Goal: Download file/media

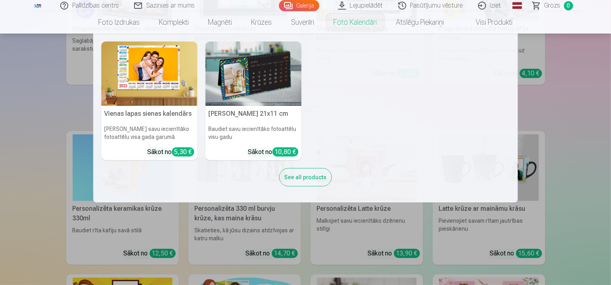
scroll to position [5072, 0]
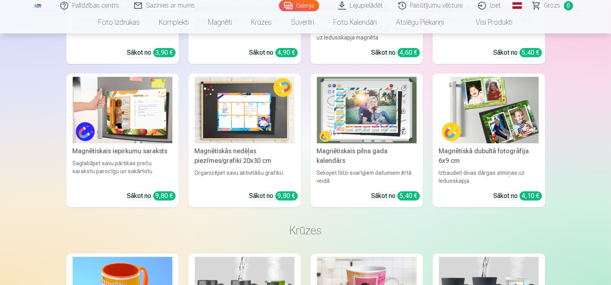
click at [363, 2] on link "Lejupielādēt" at bounding box center [361, 5] width 60 height 11
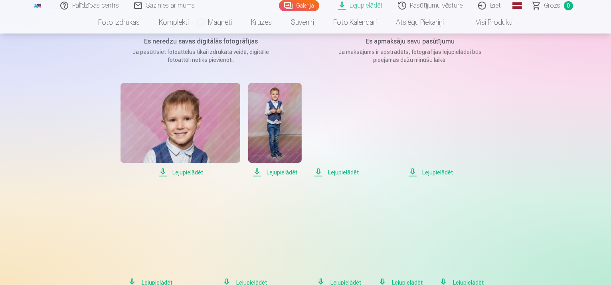
scroll to position [120, 0]
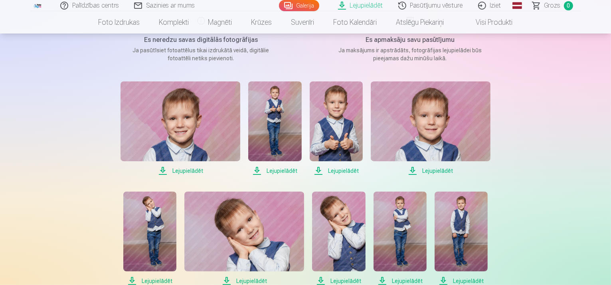
click at [183, 171] on span "Lejupielādēt" at bounding box center [181, 171] width 120 height 10
click at [276, 171] on span "Lejupielādēt" at bounding box center [274, 171] width 53 height 10
click at [345, 171] on span "Lejupielādēt" at bounding box center [336, 171] width 53 height 10
click at [438, 171] on span "Lejupielādēt" at bounding box center [431, 171] width 120 height 10
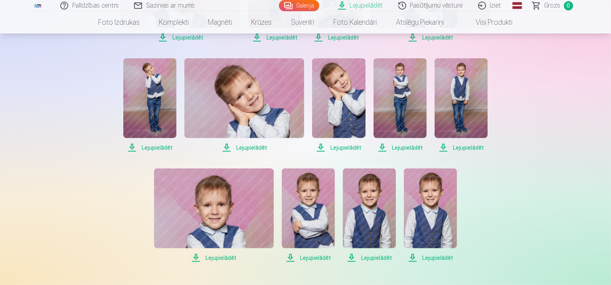
scroll to position [240, 0]
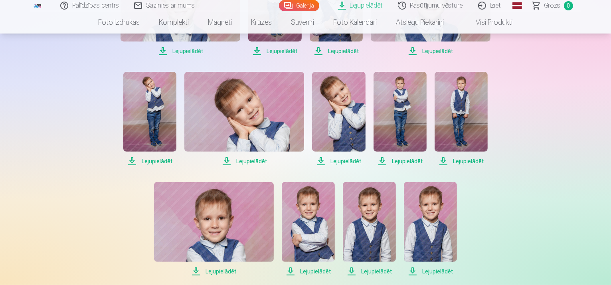
click at [155, 159] on span "Lejupielādēt" at bounding box center [149, 162] width 53 height 10
click at [244, 159] on span "Lejupielādēt" at bounding box center [245, 162] width 120 height 10
click at [340, 161] on span "Lejupielādēt" at bounding box center [338, 162] width 53 height 10
click at [405, 159] on span "Lejupielādēt" at bounding box center [400, 162] width 53 height 10
click at [469, 160] on span "Lejupielādēt" at bounding box center [461, 162] width 53 height 10
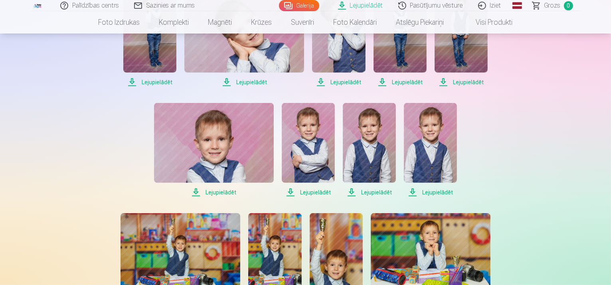
scroll to position [320, 0]
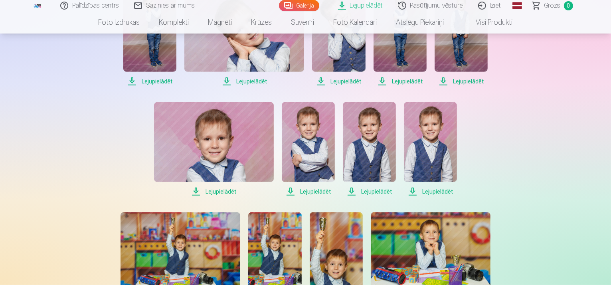
click at [211, 191] on span "Lejupielādēt" at bounding box center [214, 192] width 120 height 10
click at [307, 192] on span "Lejupielādēt" at bounding box center [308, 192] width 53 height 10
click at [371, 191] on span "Lejupielādēt" at bounding box center [369, 192] width 53 height 10
click at [427, 190] on span "Lejupielādēt" at bounding box center [430, 192] width 53 height 10
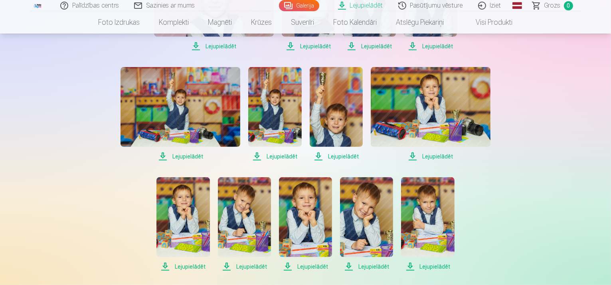
scroll to position [479, 0]
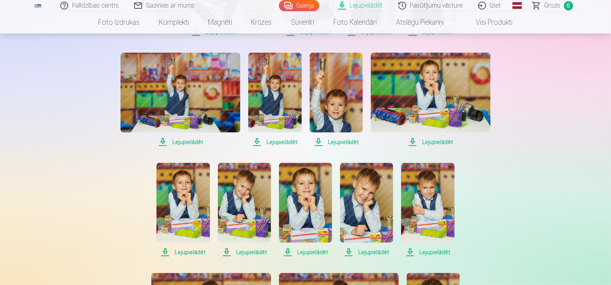
click at [176, 141] on span "Lejupielādēt" at bounding box center [181, 142] width 120 height 10
click at [275, 140] on span "Lejupielādēt" at bounding box center [274, 142] width 53 height 10
click at [343, 140] on span "Lejupielādēt" at bounding box center [336, 142] width 53 height 10
click at [435, 140] on span "Lejupielādēt" at bounding box center [431, 142] width 120 height 10
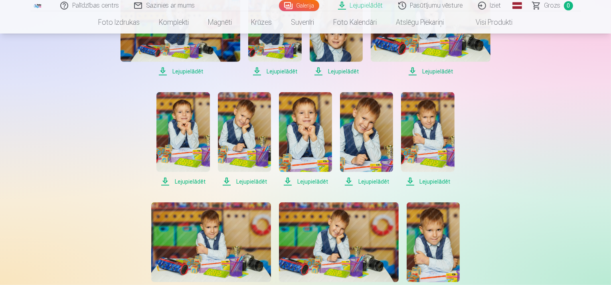
scroll to position [559, 0]
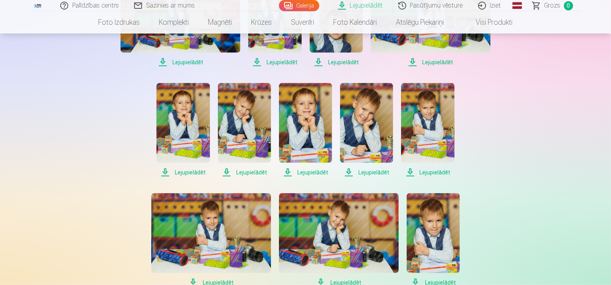
click at [183, 174] on span "Lejupielādēt" at bounding box center [183, 173] width 53 height 10
click at [249, 172] on span "Lejupielādēt" at bounding box center [244, 173] width 53 height 10
click at [313, 171] on span "Lejupielādēt" at bounding box center [305, 173] width 53 height 10
click at [377, 171] on span "Lejupielādēt" at bounding box center [366, 173] width 53 height 10
click at [427, 171] on span "Lejupielādēt" at bounding box center [427, 173] width 53 height 10
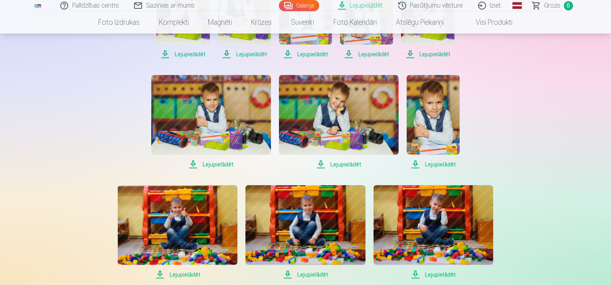
scroll to position [679, 0]
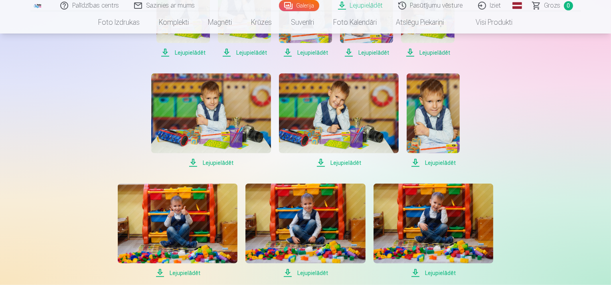
click at [209, 161] on span "Lejupielādēt" at bounding box center [211, 163] width 120 height 10
click at [339, 162] on span "Lejupielādēt" at bounding box center [339, 163] width 120 height 10
click at [447, 160] on span "Lejupielādēt" at bounding box center [433, 163] width 53 height 10
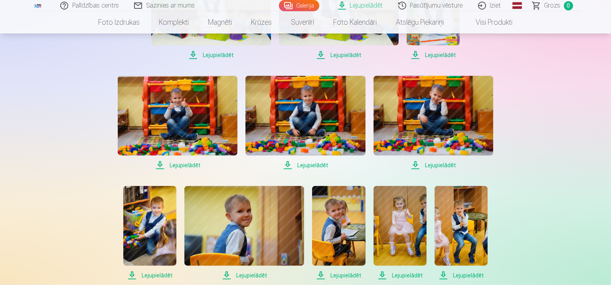
scroll to position [799, 0]
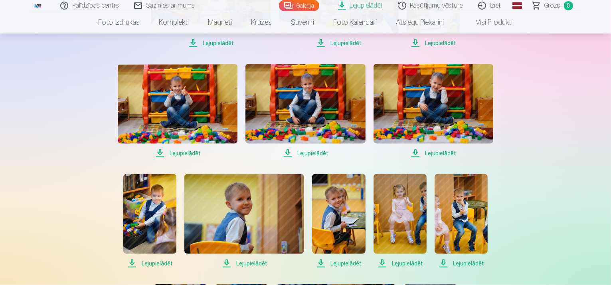
click at [186, 150] on span "Lejupielādēt" at bounding box center [178, 154] width 120 height 10
click at [312, 153] on span "Lejupielādēt" at bounding box center [306, 154] width 120 height 10
click at [436, 153] on span "Lejupielādēt" at bounding box center [434, 154] width 120 height 10
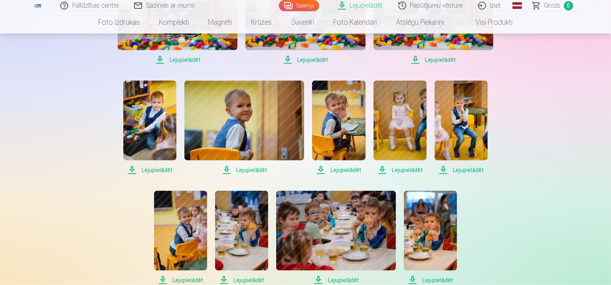
scroll to position [919, 0]
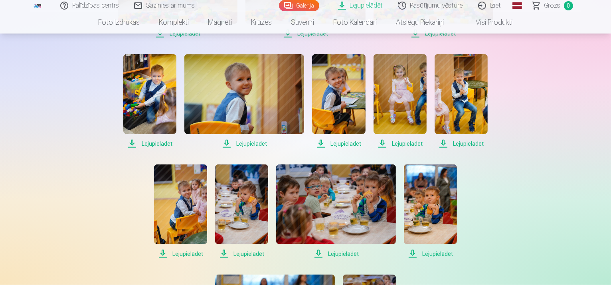
click at [151, 143] on span "Lejupielādēt" at bounding box center [149, 144] width 53 height 10
click at [254, 143] on span "Lejupielādēt" at bounding box center [245, 144] width 120 height 10
click at [339, 144] on span "Lejupielādēt" at bounding box center [338, 144] width 53 height 10
click at [404, 141] on span "Lejupielādēt" at bounding box center [400, 144] width 53 height 10
click at [456, 142] on span "Lejupielādēt" at bounding box center [461, 144] width 53 height 10
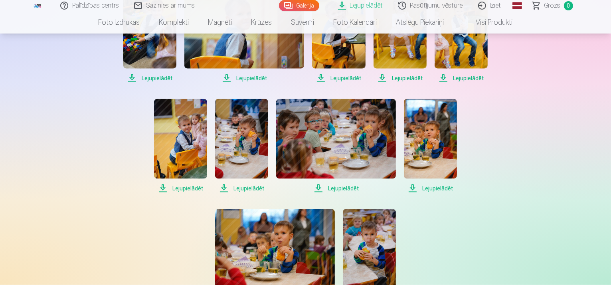
scroll to position [998, 0]
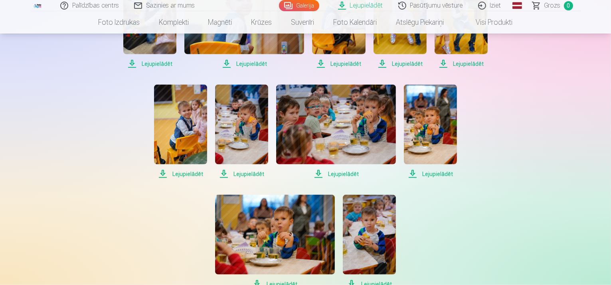
click at [187, 175] on span "Lejupielādēt" at bounding box center [180, 174] width 53 height 10
click at [243, 171] on span "Lejupielādēt" at bounding box center [241, 174] width 53 height 10
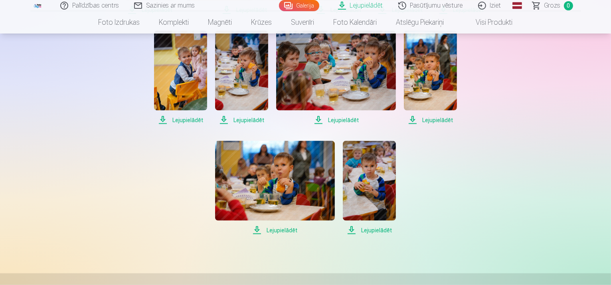
scroll to position [1038, 0]
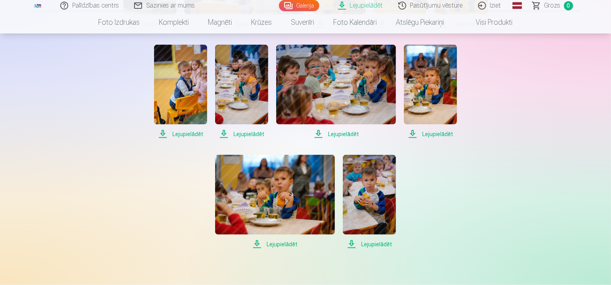
click at [335, 133] on span "Lejupielādēt" at bounding box center [336, 134] width 120 height 10
click at [430, 132] on span "Lejupielādēt" at bounding box center [430, 134] width 53 height 10
click at [278, 245] on span "Lejupielādēt" at bounding box center [275, 245] width 120 height 10
click at [375, 245] on span "Lejupielādēt" at bounding box center [369, 245] width 53 height 10
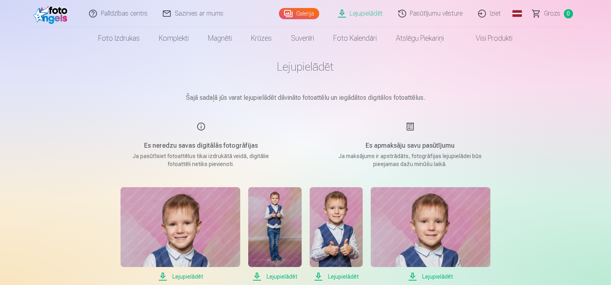
scroll to position [0, 0]
